Goal: Check status: Check status

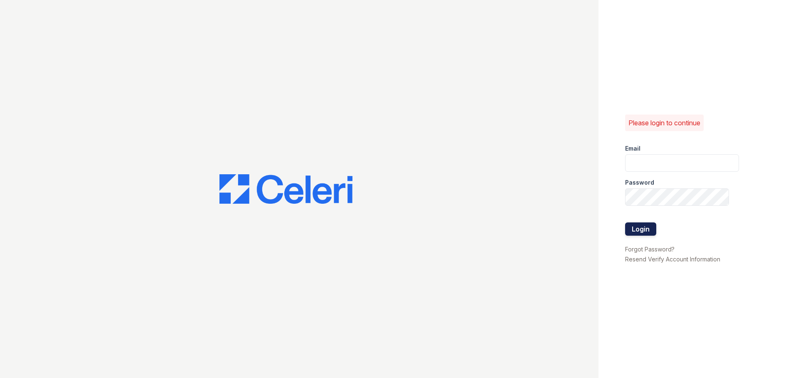
type input "kjackson@mmgmgt.com"
click at [635, 231] on button "Login" at bounding box center [640, 229] width 31 height 13
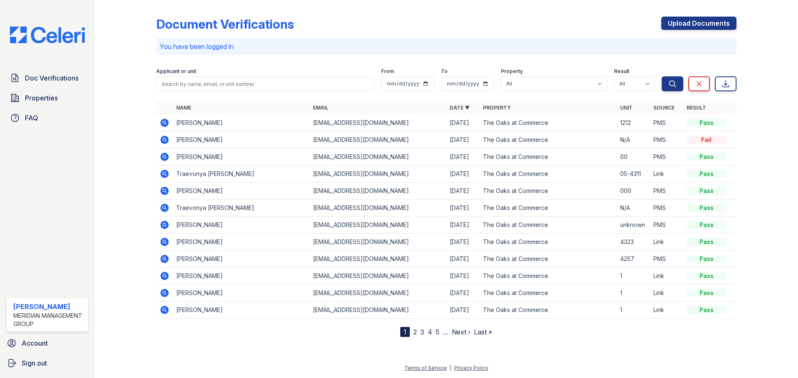
click at [163, 144] on icon at bounding box center [164, 140] width 8 height 8
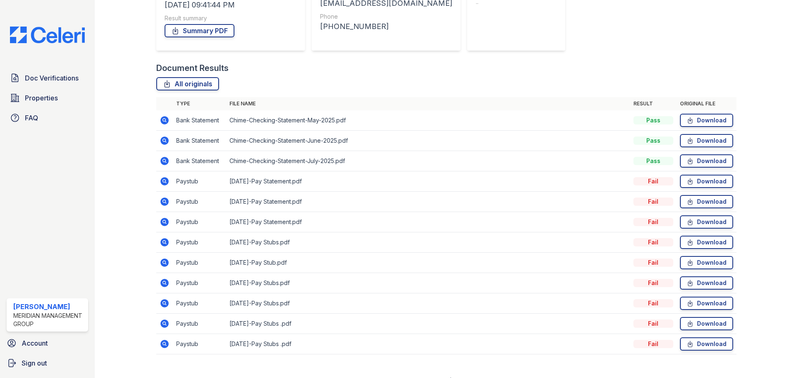
scroll to position [155, 0]
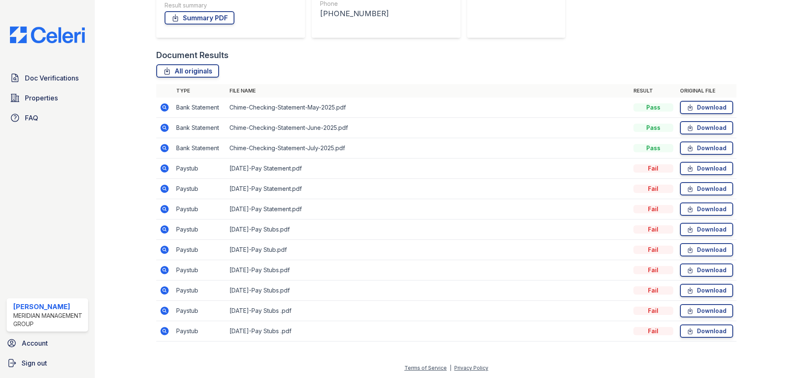
click at [166, 290] on icon at bounding box center [164, 291] width 8 height 8
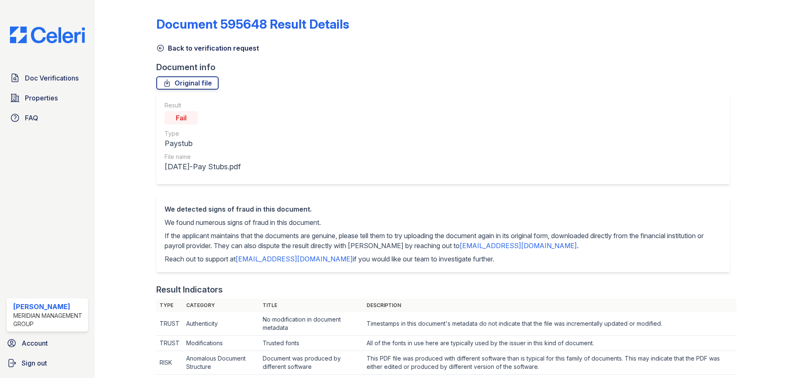
click at [199, 47] on link "Back to verification request" at bounding box center [207, 48] width 103 height 10
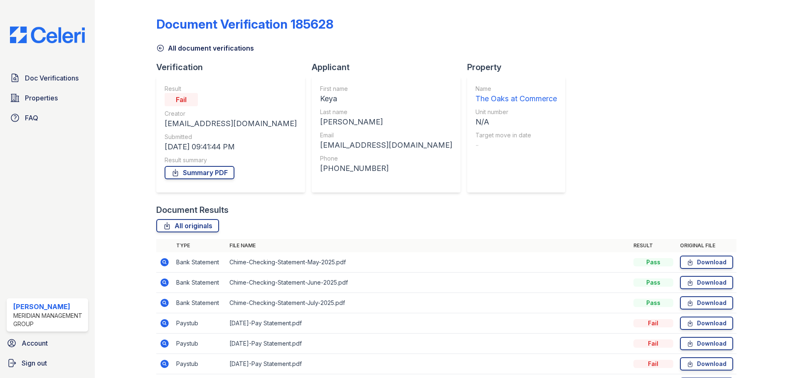
click at [161, 42] on div "All document verifications" at bounding box center [446, 45] width 580 height 15
click at [162, 49] on icon at bounding box center [160, 48] width 8 height 8
